Goal: Information Seeking & Learning: Learn about a topic

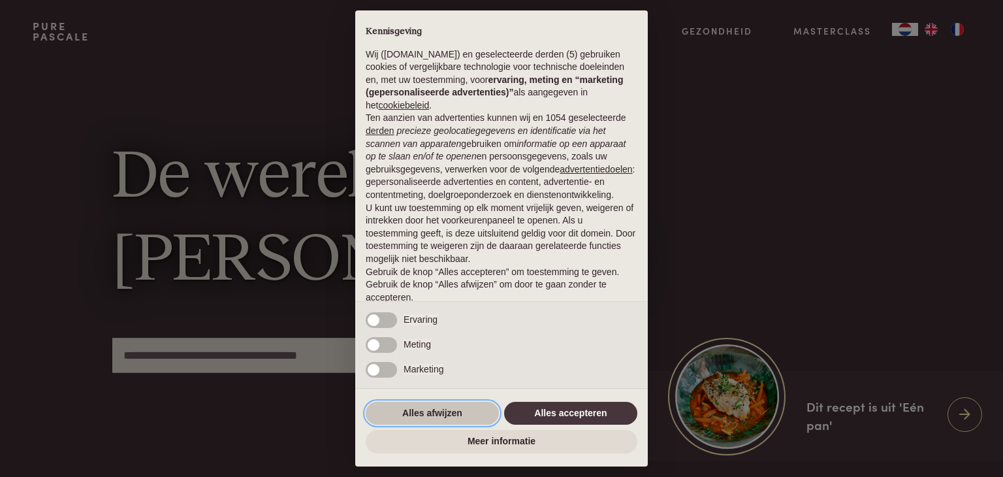
click at [429, 406] on button "Alles afwijzen" at bounding box center [432, 414] width 133 height 24
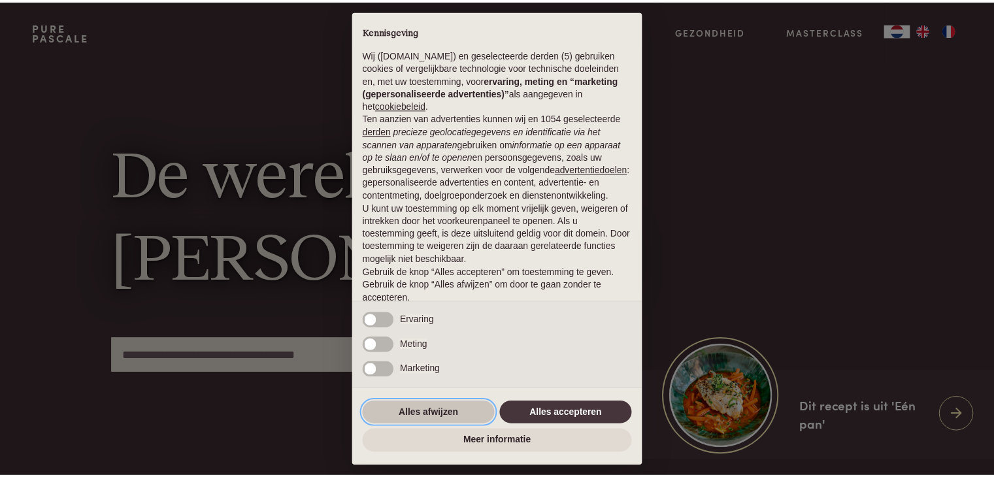
scroll to position [48, 0]
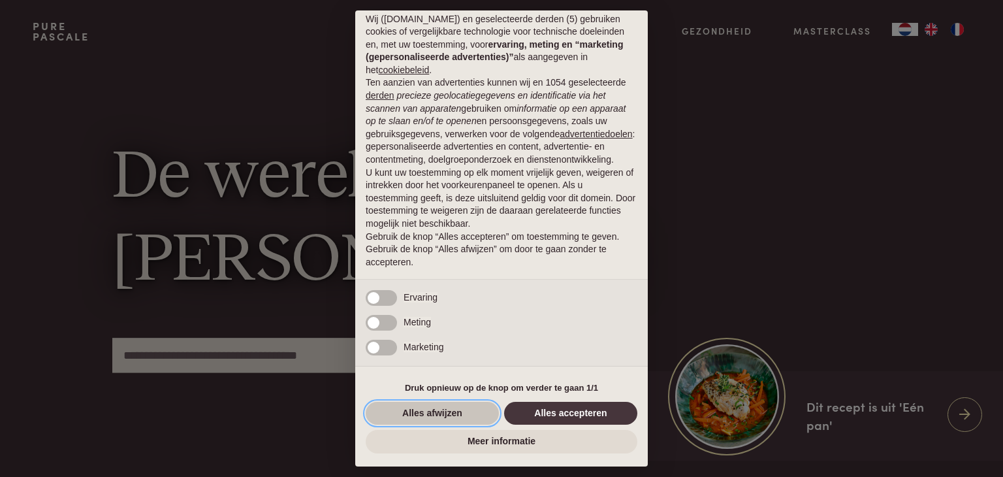
click at [423, 412] on button "Alles afwijzen" at bounding box center [432, 414] width 133 height 24
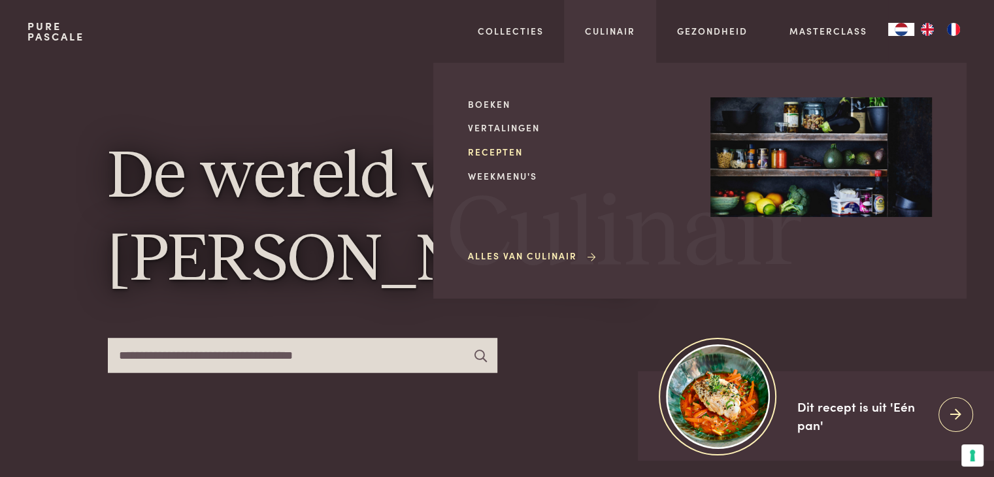
click at [504, 152] on link "Recepten" at bounding box center [578, 152] width 221 height 14
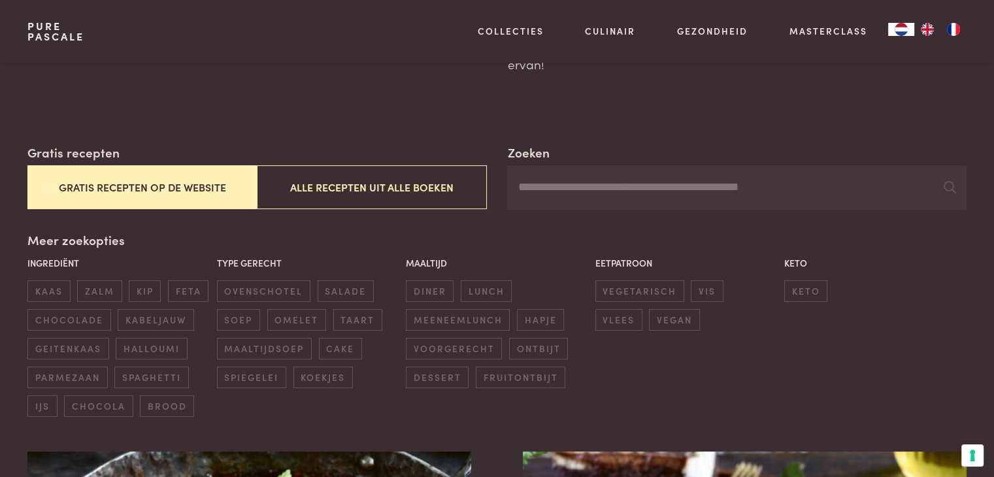
scroll to position [163, 0]
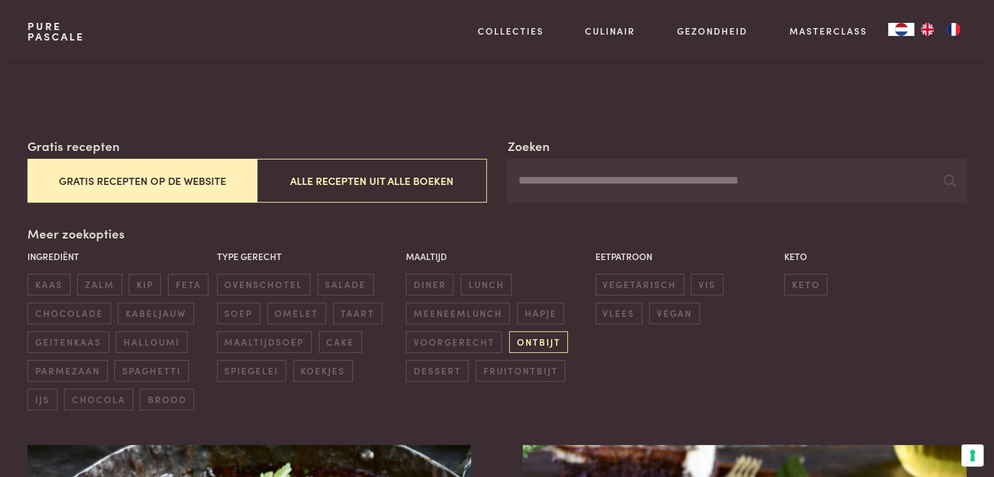
click at [531, 348] on span "ontbijt" at bounding box center [538, 342] width 59 height 22
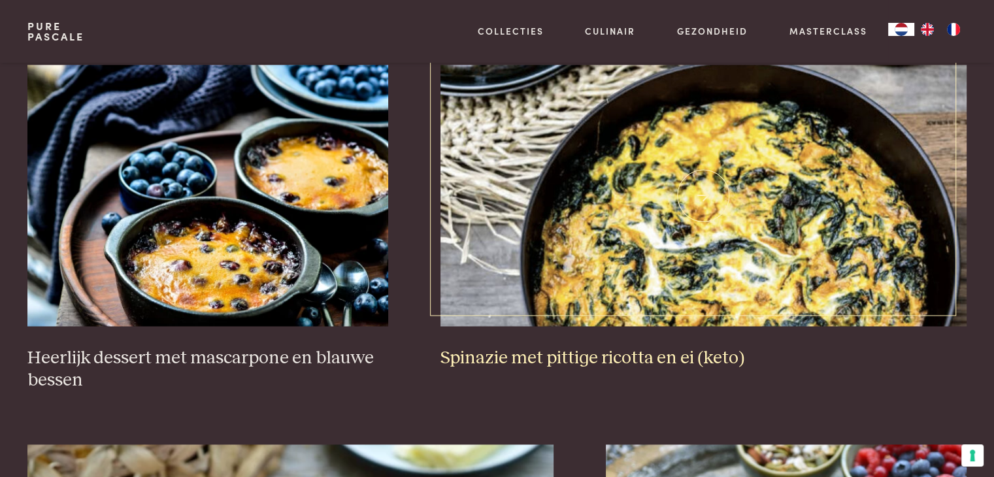
scroll to position [1998, 0]
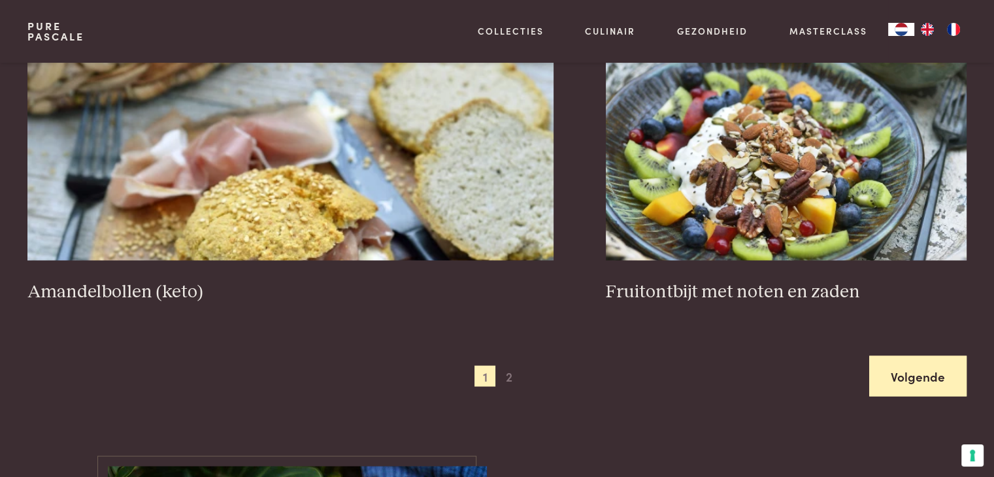
click at [884, 367] on link "Volgende" at bounding box center [917, 375] width 97 height 41
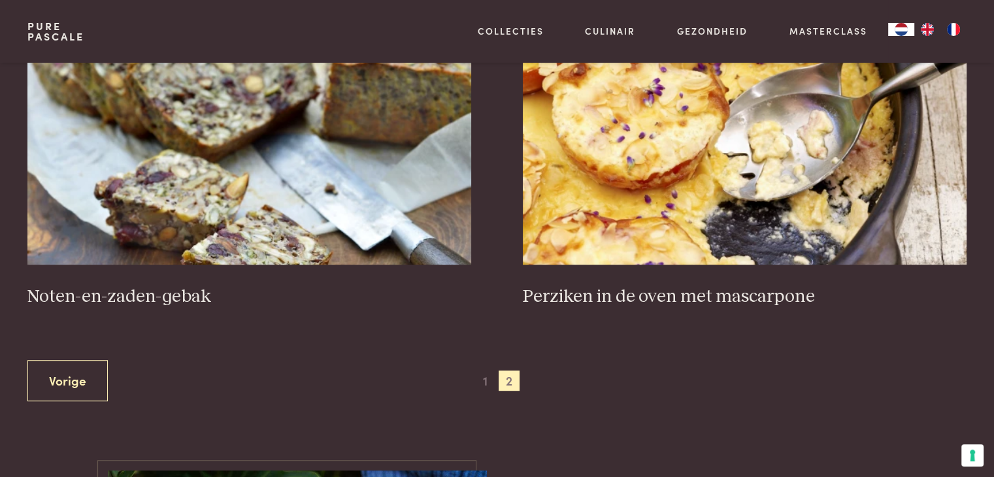
scroll to position [610, 0]
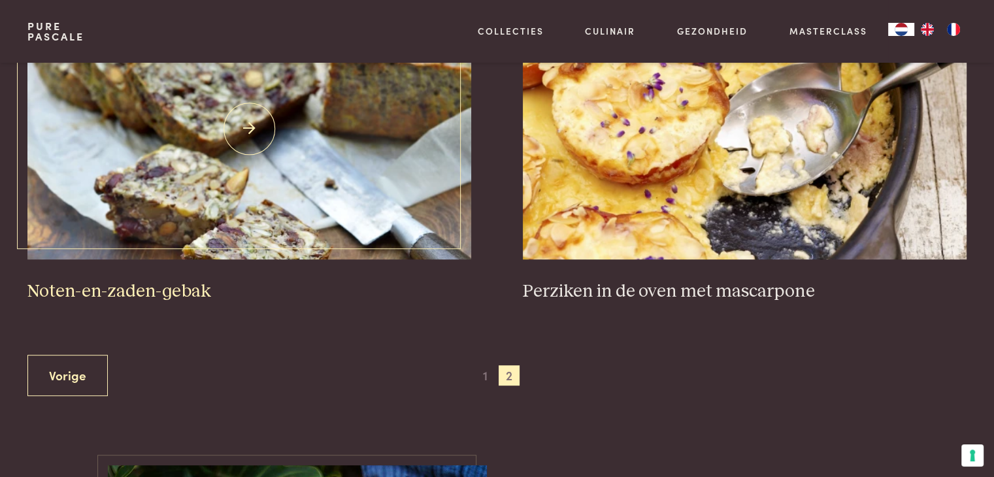
click at [319, 205] on img at bounding box center [248, 128] width 443 height 261
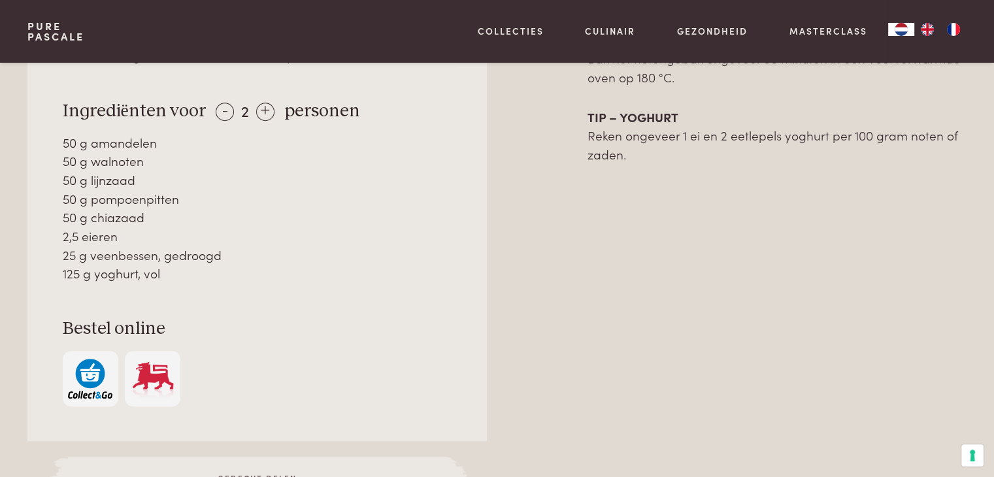
scroll to position [506, 0]
